Goal: Information Seeking & Learning: Learn about a topic

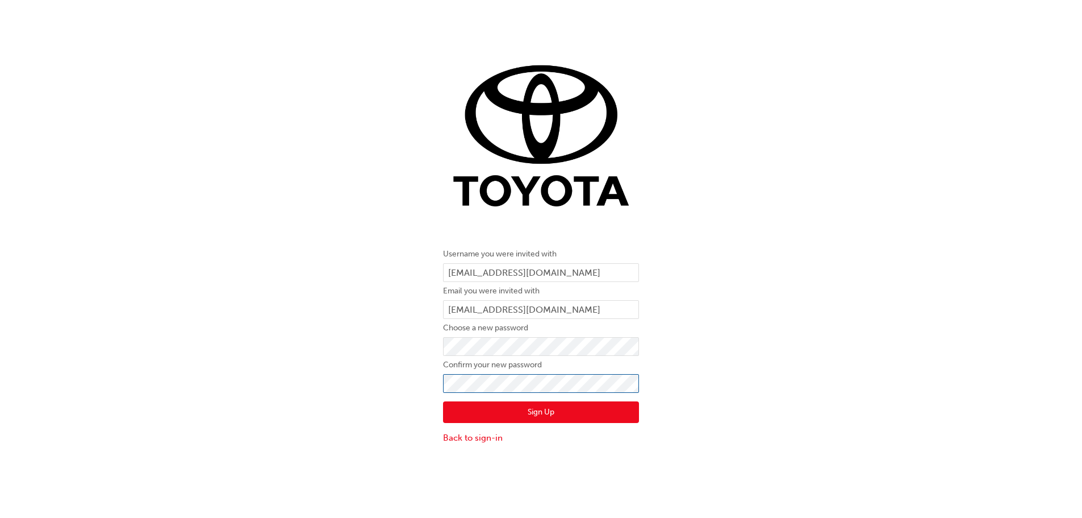
click at [443, 401] on button "Sign Up" at bounding box center [541, 412] width 196 height 22
click button "Sign Up" at bounding box center [541, 412] width 196 height 22
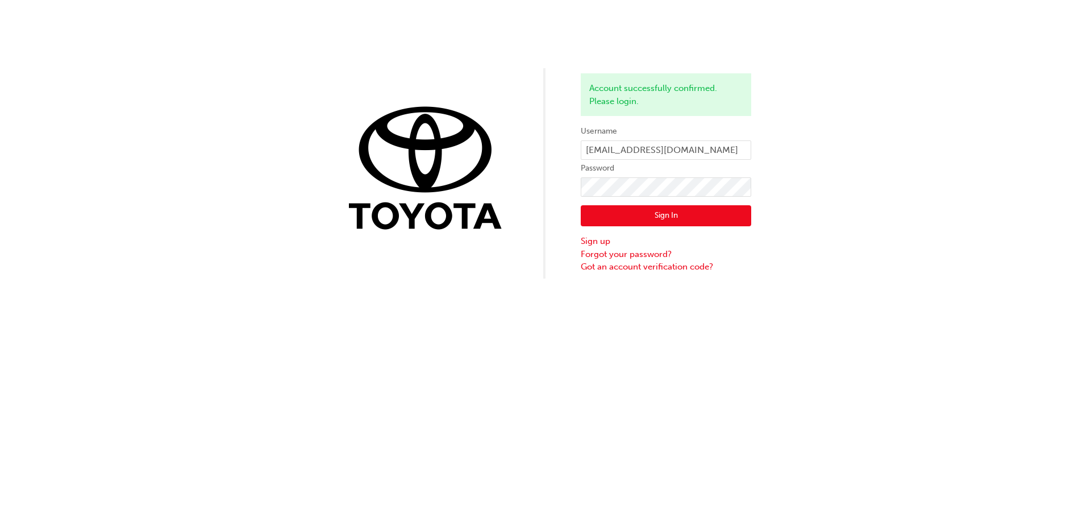
click at [674, 174] on label "Password" at bounding box center [666, 168] width 170 height 14
click at [645, 210] on button "Sign In" at bounding box center [666, 216] width 170 height 22
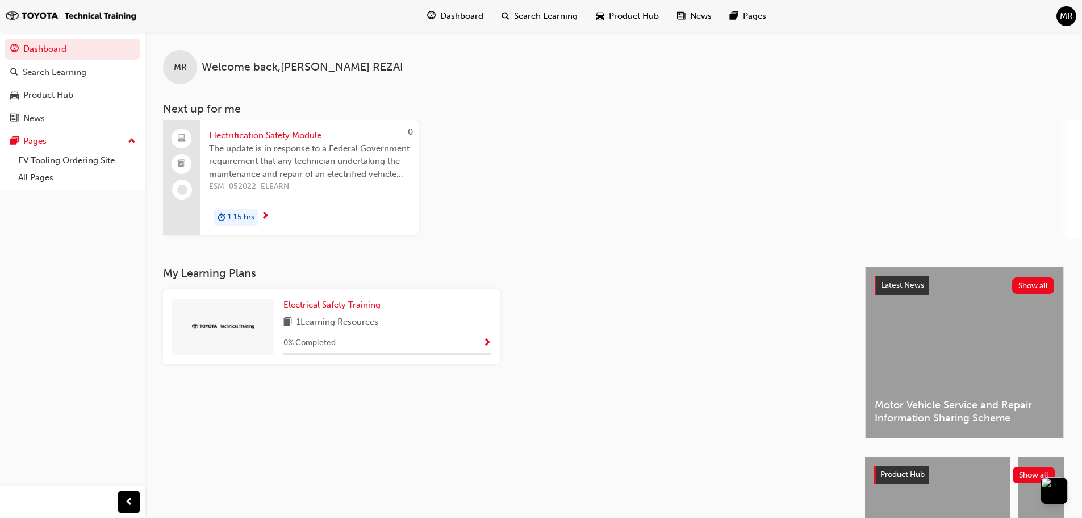
click at [258, 220] on div "1.15 hrs" at bounding box center [236, 217] width 45 height 17
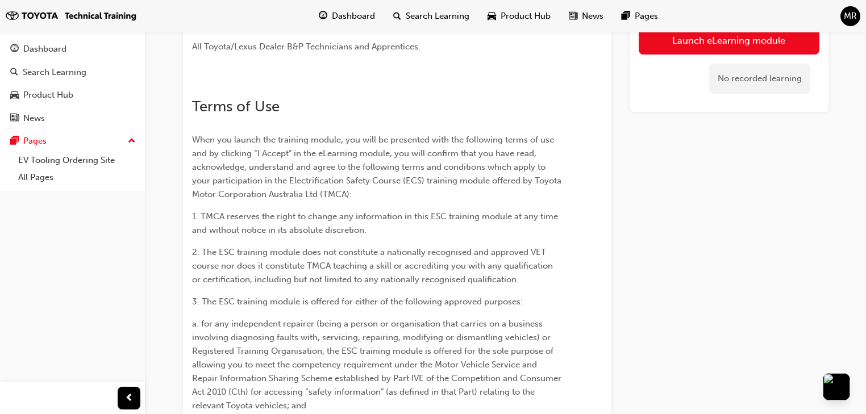
scroll to position [523, 0]
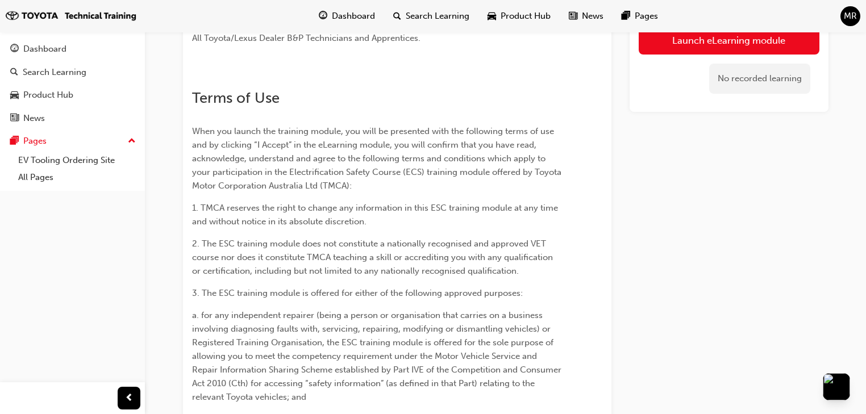
drag, startPoint x: 166, startPoint y: 247, endPoint x: 621, endPoint y: 194, distance: 457.5
click at [652, 194] on div "Launch eLearning module No recorded learning" at bounding box center [728, 336] width 199 height 1513
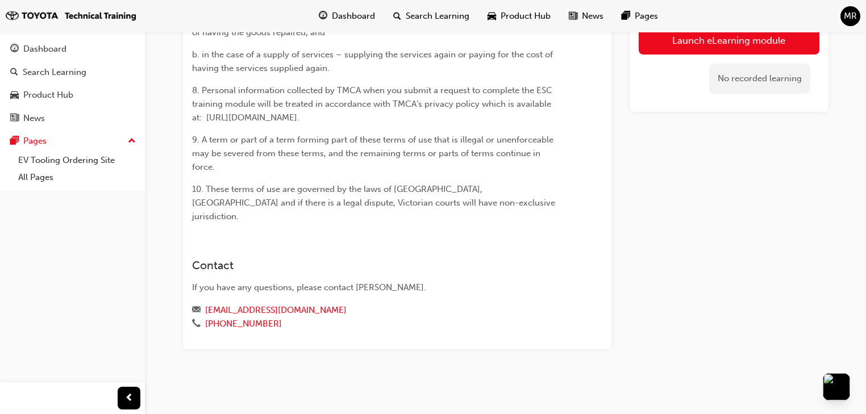
scroll to position [1450, 0]
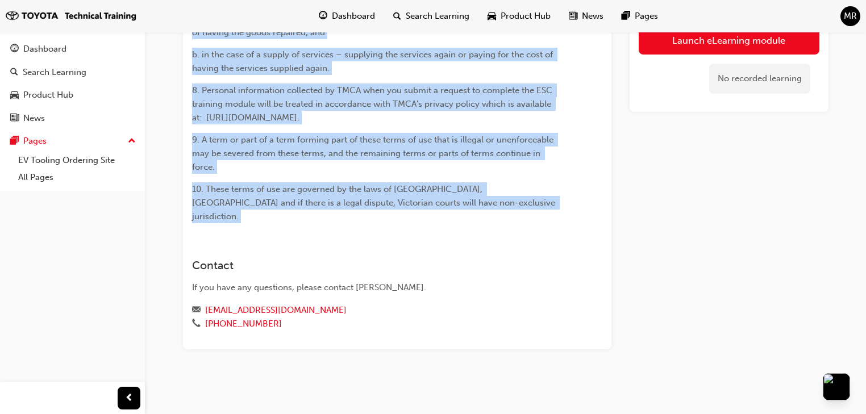
drag, startPoint x: 195, startPoint y: 100, endPoint x: 515, endPoint y: 226, distance: 344.1
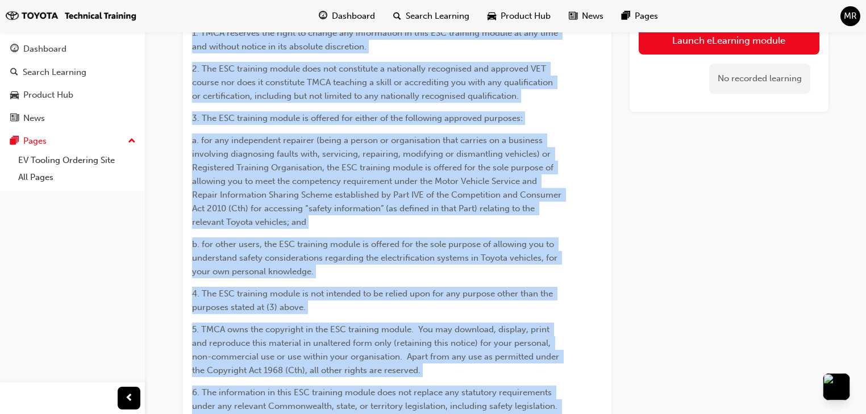
scroll to position [632, 0]
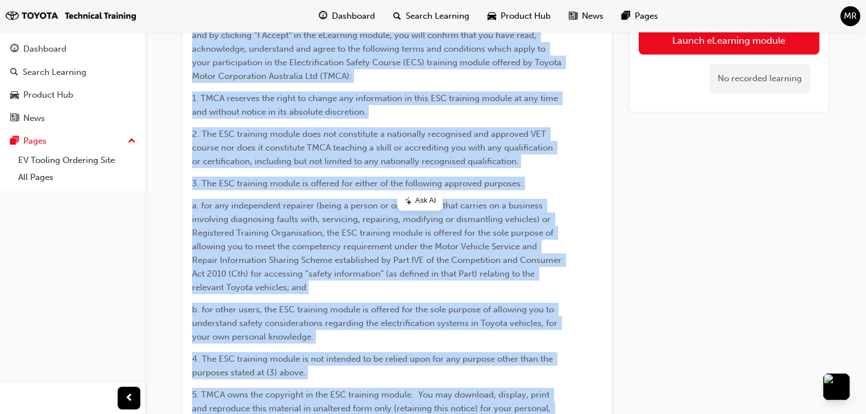
drag, startPoint x: 288, startPoint y: 231, endPoint x: 223, endPoint y: 222, distance: 66.0
click at [223, 81] on span "When you launch the training module, you will be presented with the following t…" at bounding box center [378, 48] width 372 height 65
click at [203, 81] on span "When you launch the training module, you will be presented with the following t…" at bounding box center [378, 48] width 372 height 65
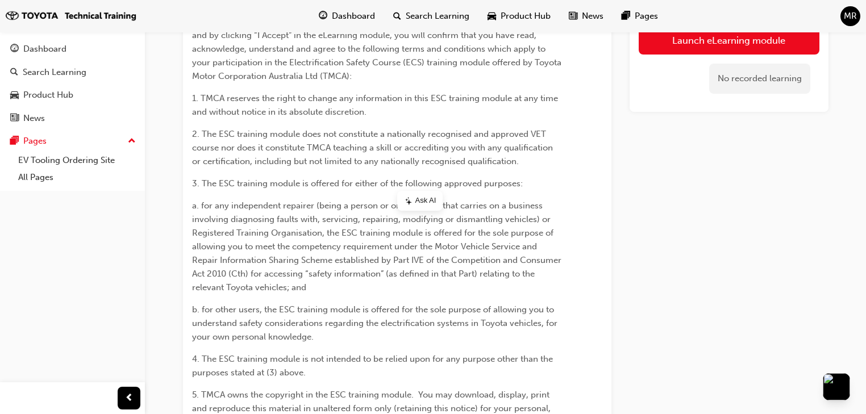
click at [289, 81] on span "When you launch the training module, you will be presented with the following t…" at bounding box center [378, 48] width 372 height 65
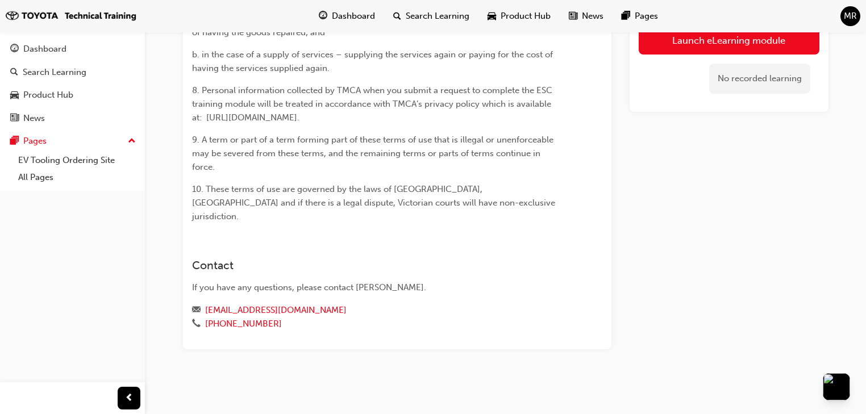
scroll to position [1223, 0]
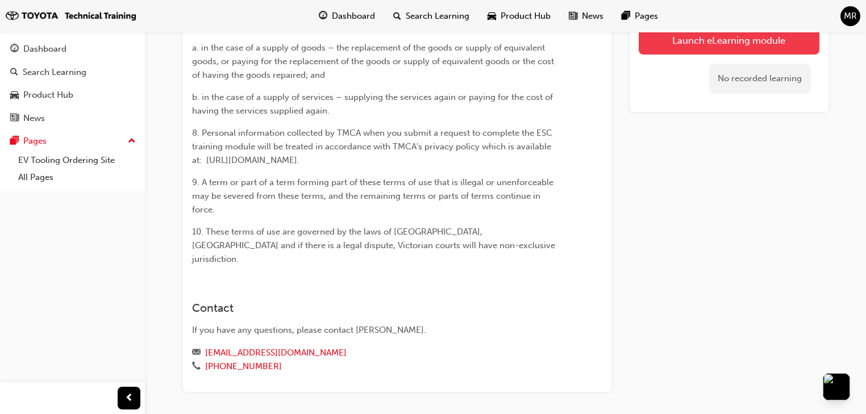
click at [700, 50] on link "Launch eLearning module" at bounding box center [729, 40] width 181 height 28
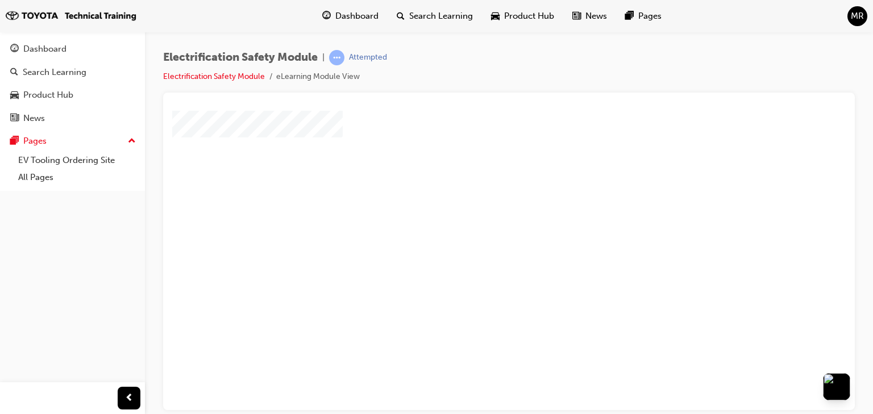
scroll to position [43, 0]
click at [476, 185] on div "play" at bounding box center [476, 185] width 0 height 0
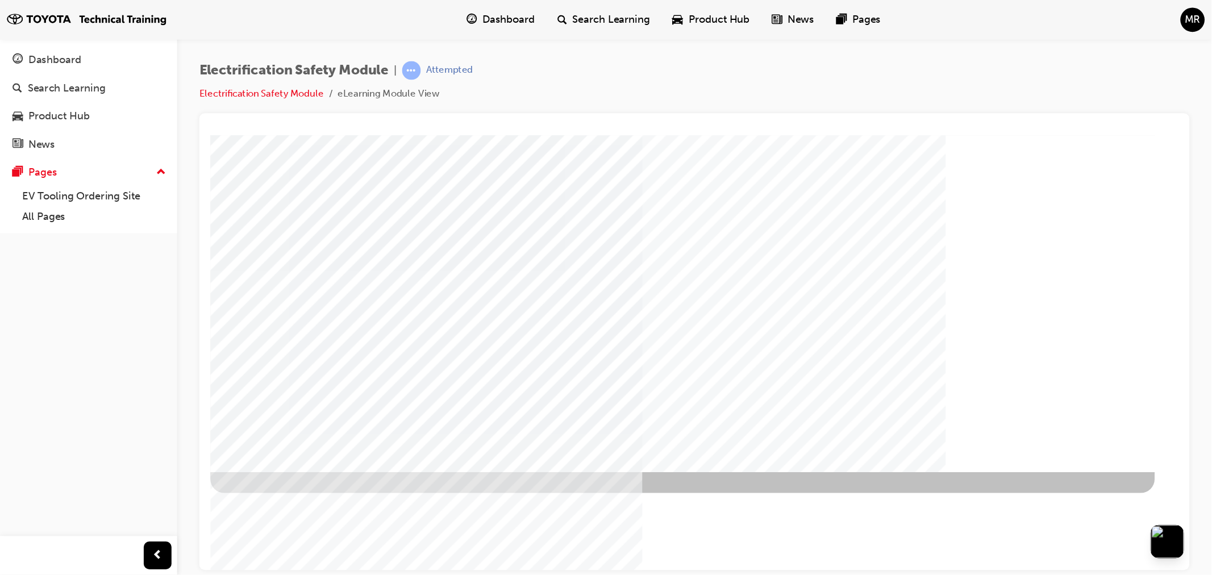
scroll to position [0, 0]
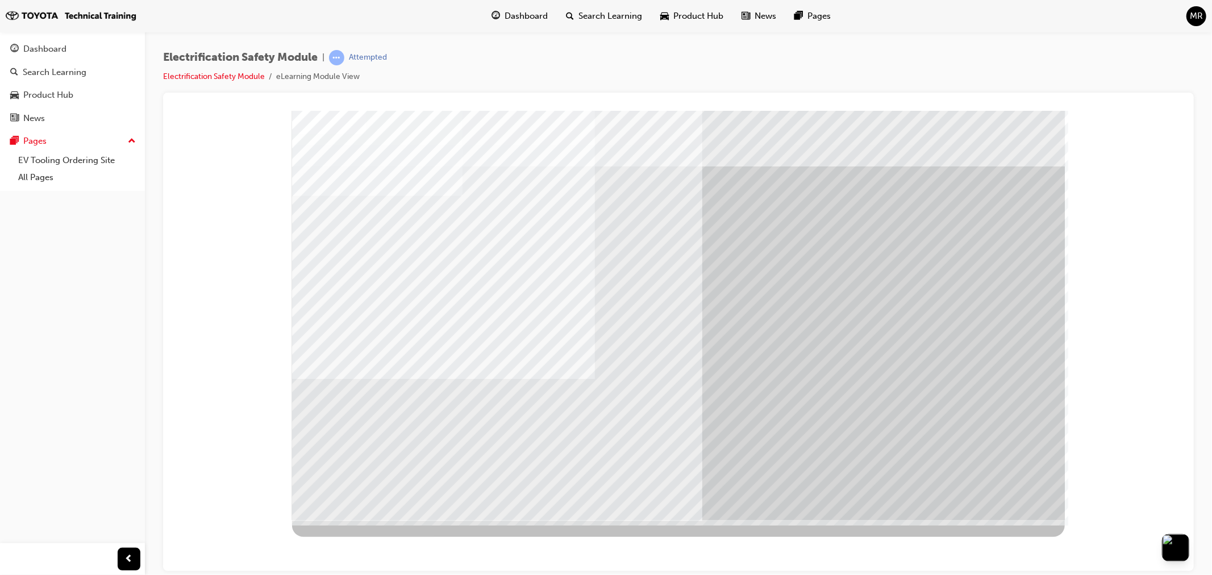
drag, startPoint x: 987, startPoint y: 479, endPoint x: 645, endPoint y: 464, distance: 341.7
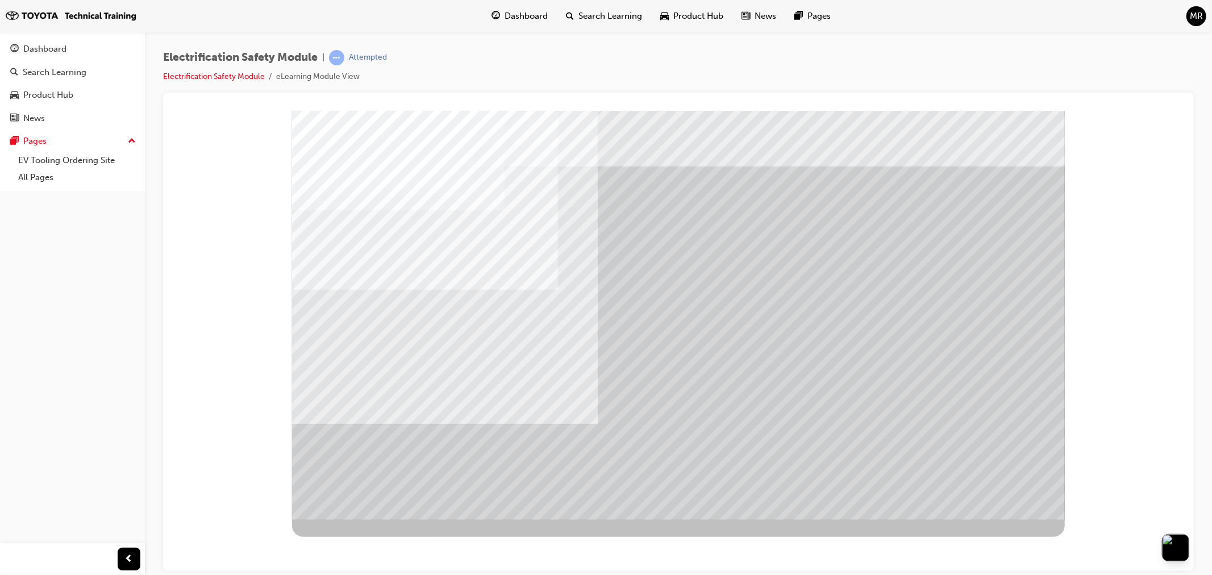
drag, startPoint x: 385, startPoint y: 214, endPoint x: 399, endPoint y: 214, distance: 14.8
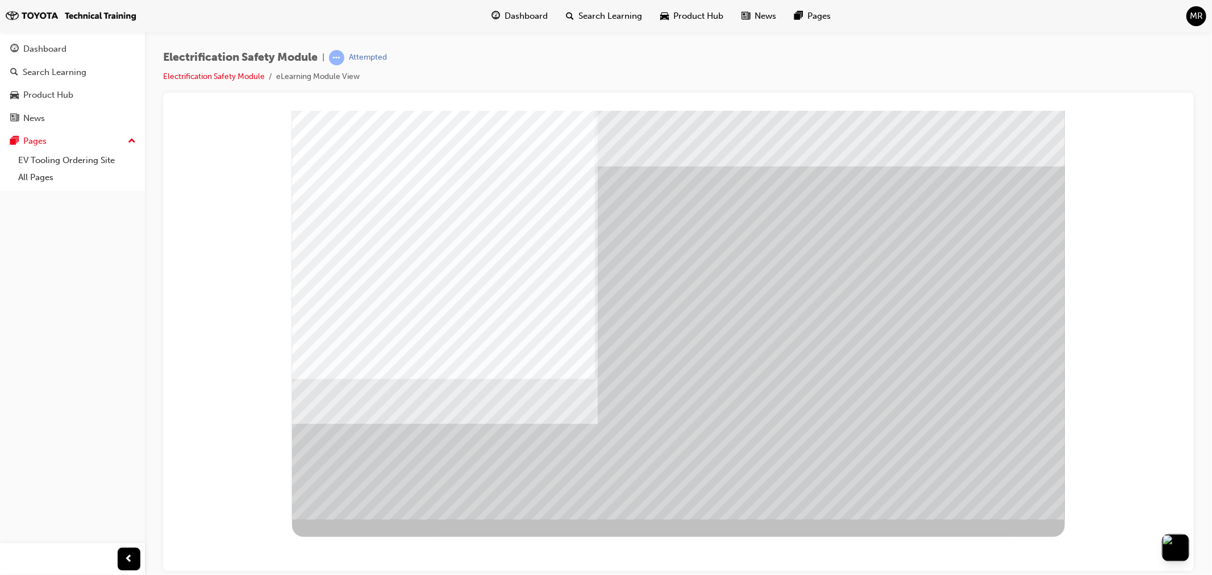
drag, startPoint x: 381, startPoint y: 234, endPoint x: 473, endPoint y: 234, distance: 92.6
